Goal: Task Accomplishment & Management: Use online tool/utility

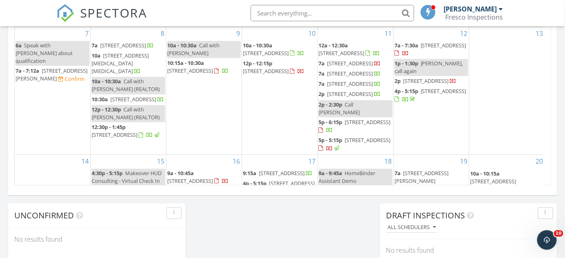
scroll to position [756, 577]
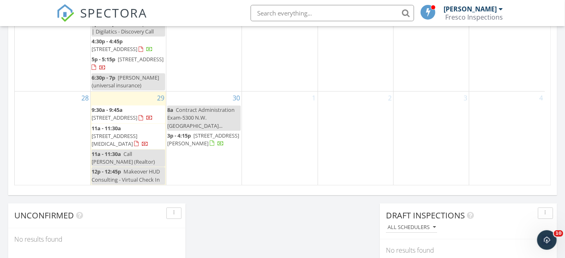
click at [137, 117] on span "3651 SW 60th Terrace, Miramar 33023" at bounding box center [115, 117] width 46 height 7
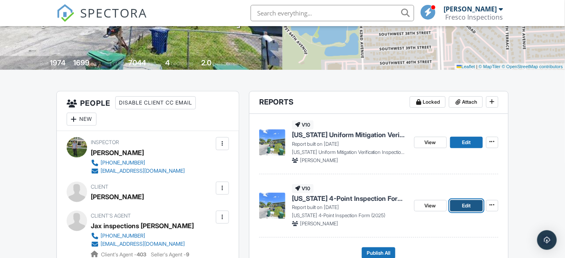
click at [458, 204] on link "Edit" at bounding box center [466, 205] width 33 height 11
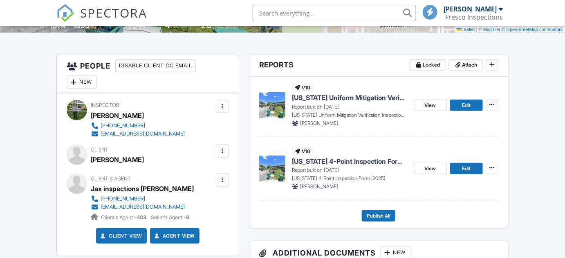
scroll to position [186, 0]
click at [457, 103] on link "Edit" at bounding box center [466, 105] width 33 height 11
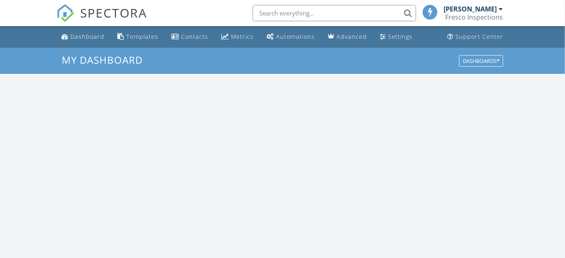
scroll to position [756, 577]
click at [334, 14] on input "text" at bounding box center [335, 13] width 164 height 16
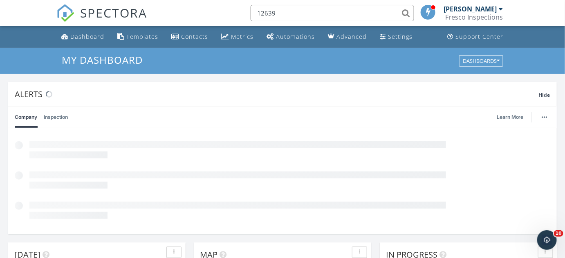
scroll to position [0, 0]
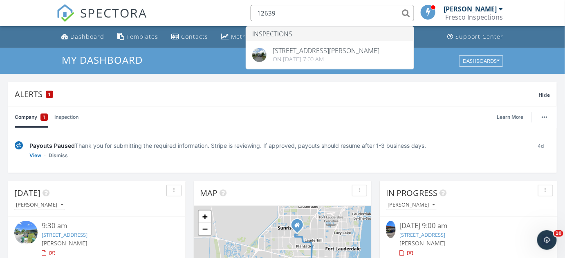
type input "12639"
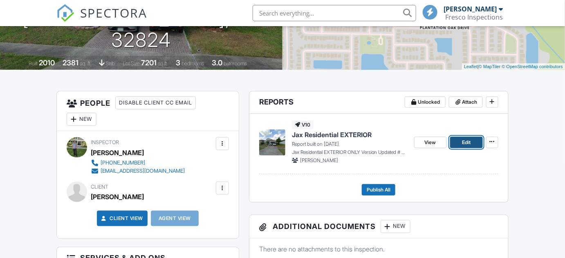
click at [456, 143] on link "Edit" at bounding box center [466, 142] width 33 height 11
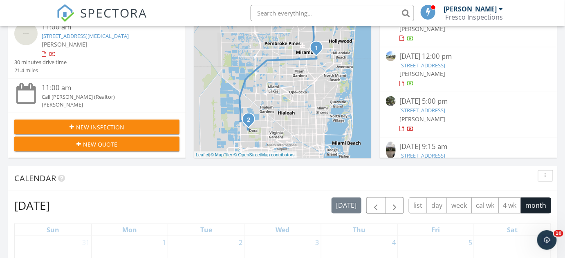
scroll to position [198, 0]
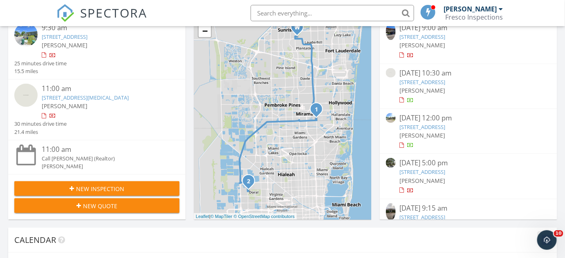
click at [369, 16] on input "text" at bounding box center [333, 13] width 164 height 16
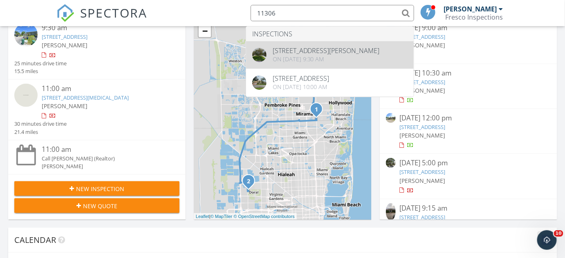
type input "11306"
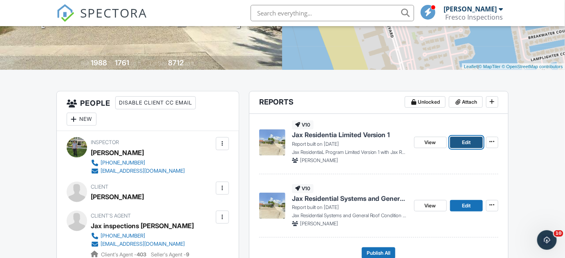
click at [465, 143] on span "Edit" at bounding box center [466, 143] width 9 height 8
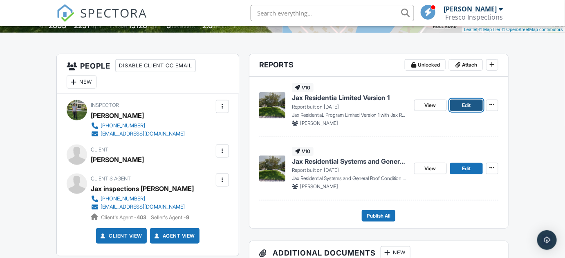
click at [459, 103] on link "Edit" at bounding box center [466, 105] width 33 height 11
